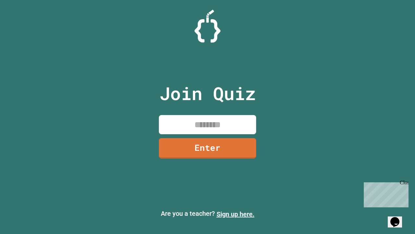
click at [236, 214] on link "Sign up here." at bounding box center [236, 214] width 38 height 8
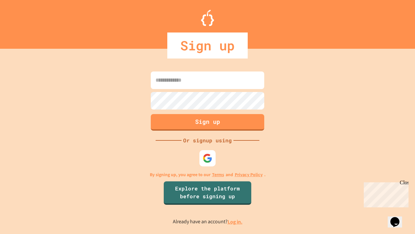
click at [236, 221] on link "Log in." at bounding box center [235, 221] width 15 height 7
